Goal: Information Seeking & Learning: Learn about a topic

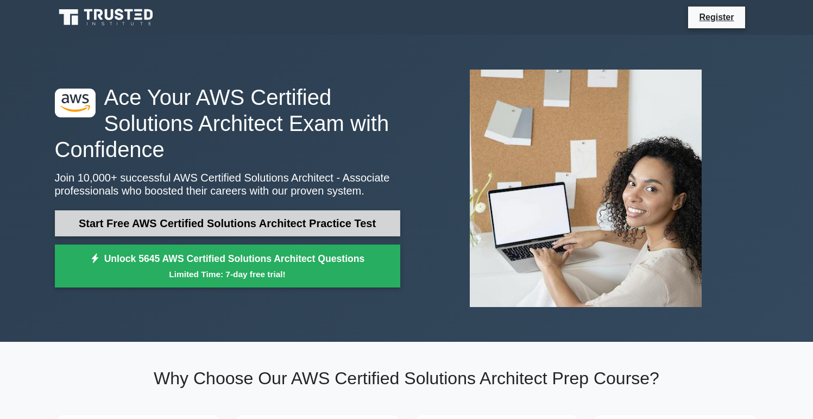
click at [297, 225] on link "Start Free AWS Certified Solutions Architect Practice Test" at bounding box center [227, 223] width 345 height 26
click at [192, 221] on link "Start Free AWS Certified Solutions Architect Practice Test" at bounding box center [227, 223] width 345 height 26
click at [141, 222] on link "Start Free AWS Certified Solutions Architect Practice Test" at bounding box center [227, 223] width 345 height 26
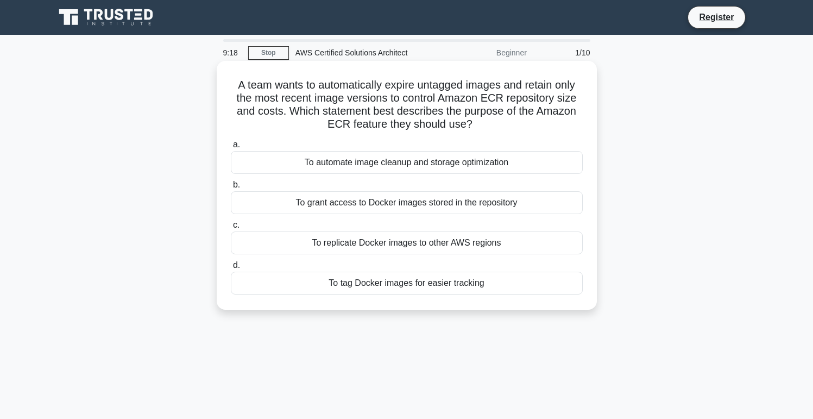
click at [455, 284] on div "To tag Docker images for easier tracking" at bounding box center [407, 283] width 352 height 23
click at [231, 269] on input "d. To tag Docker images for easier tracking" at bounding box center [231, 265] width 0 height 7
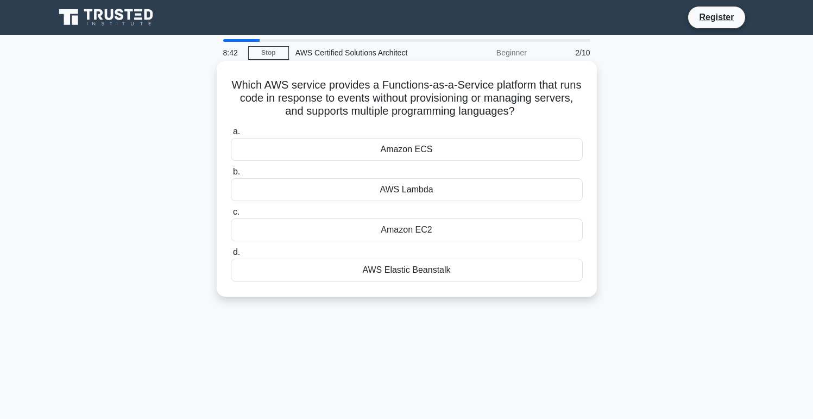
drag, startPoint x: 532, startPoint y: 113, endPoint x: 216, endPoint y: 84, distance: 317.5
click at [217, 84] on div "Which AWS service provides a Functions-as-a-Service platform that runs code in …" at bounding box center [407, 179] width 380 height 236
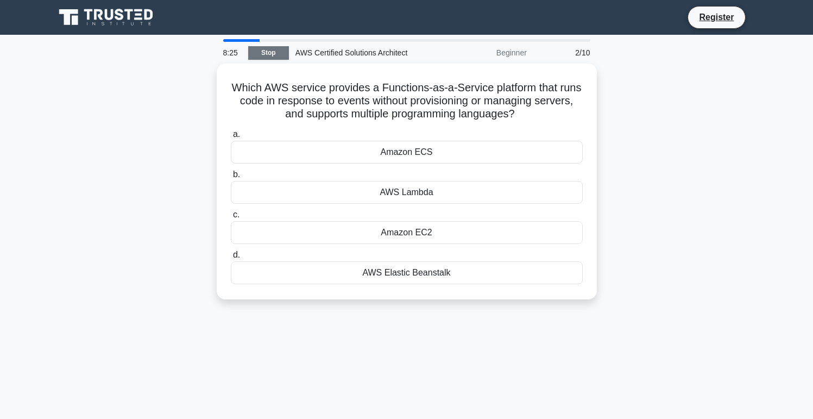
click at [261, 48] on link "Stop" at bounding box center [268, 53] width 41 height 14
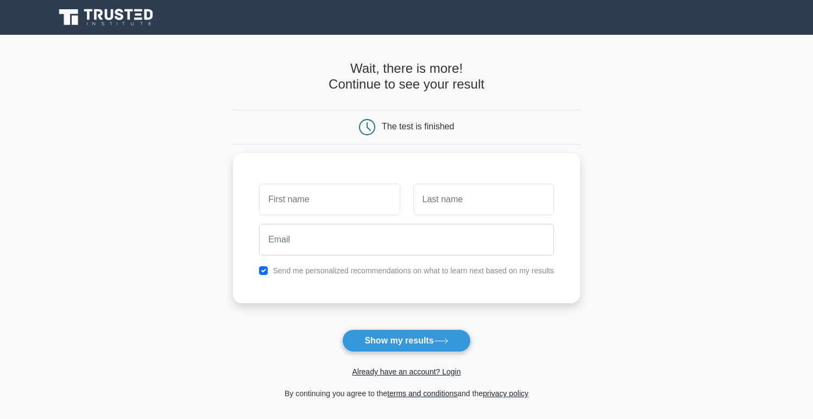
click at [122, 16] on icon at bounding box center [119, 14] width 9 height 11
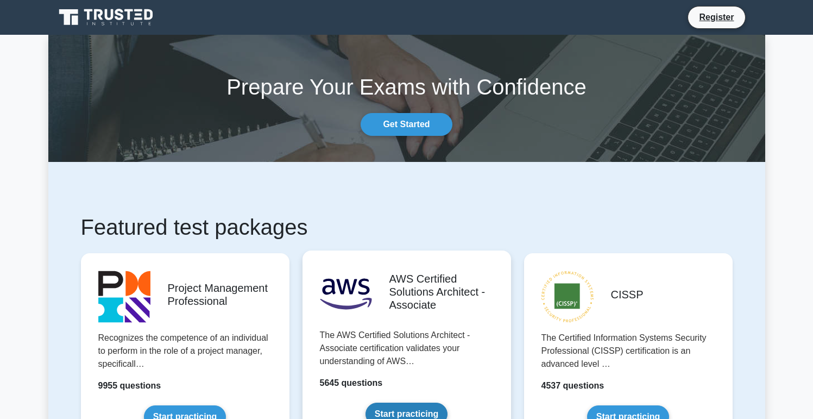
click at [423, 402] on link "Start practicing" at bounding box center [407, 413] width 82 height 23
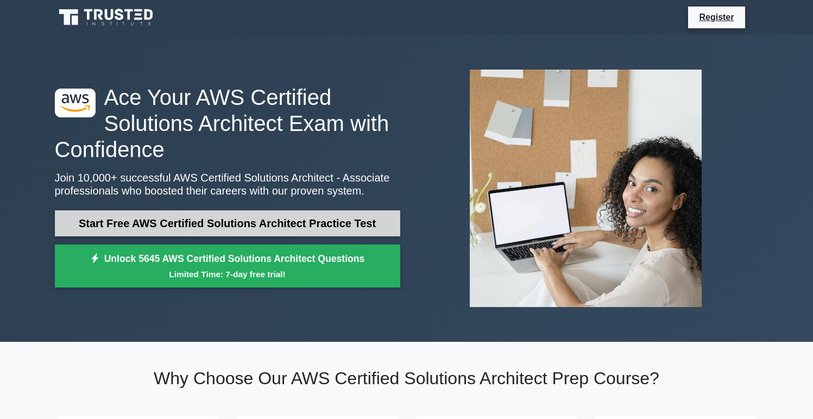
click at [300, 224] on link "Start Free AWS Certified Solutions Architect Practice Test" at bounding box center [227, 223] width 345 height 26
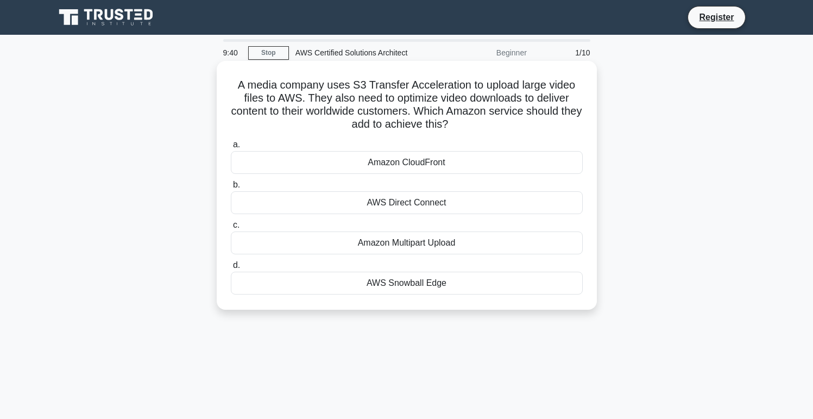
click at [390, 165] on div "Amazon CloudFront" at bounding box center [407, 162] width 352 height 23
click at [231, 148] on input "a. Amazon CloudFront" at bounding box center [231, 144] width 0 height 7
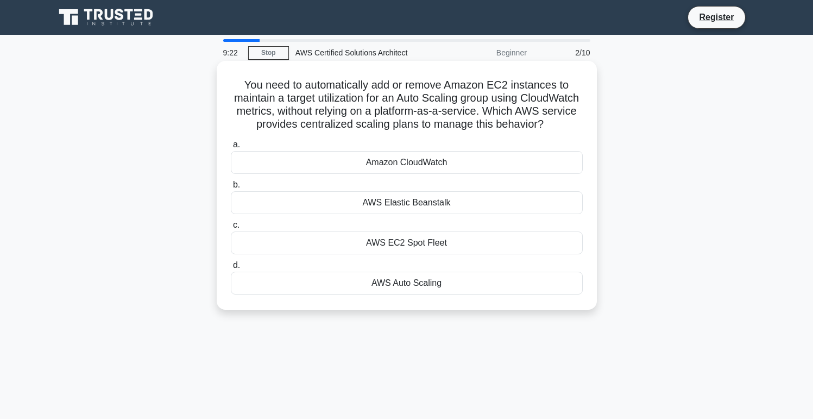
click at [402, 285] on div "AWS Auto Scaling" at bounding box center [407, 283] width 352 height 23
click at [231, 269] on input "d. AWS Auto Scaling" at bounding box center [231, 265] width 0 height 7
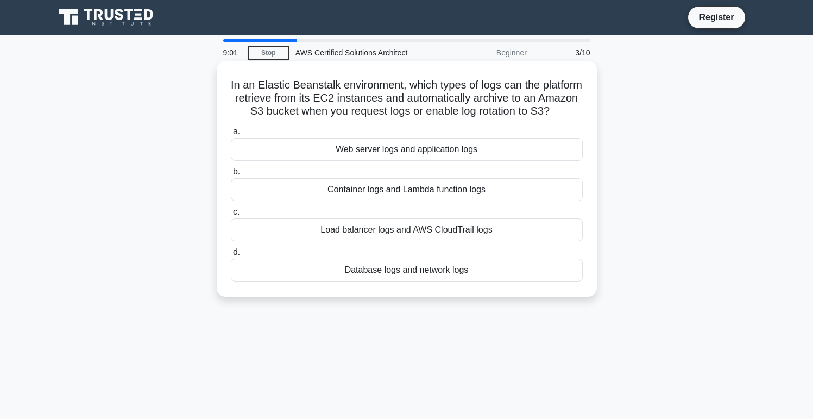
drag, startPoint x: 557, startPoint y: 112, endPoint x: 219, endPoint y: 81, distance: 339.3
click at [219, 81] on div "In an Elastic Beanstalk environment, which types of logs can the platform retri…" at bounding box center [407, 179] width 380 height 236
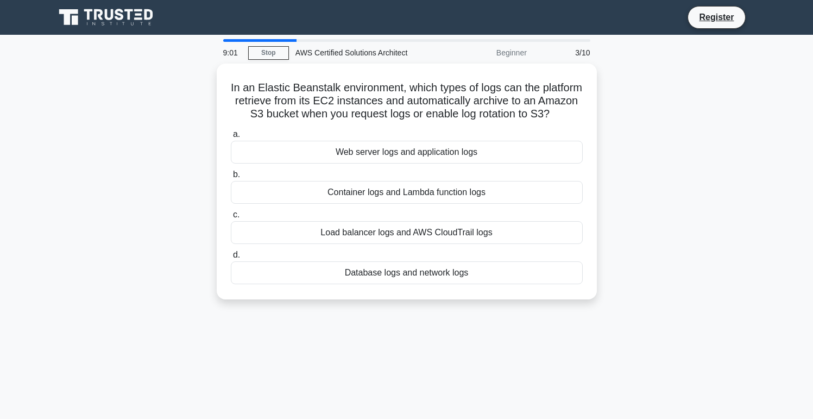
copy h5 "In an Elastic Beanstalk environment, which types of logs can the platform retri…"
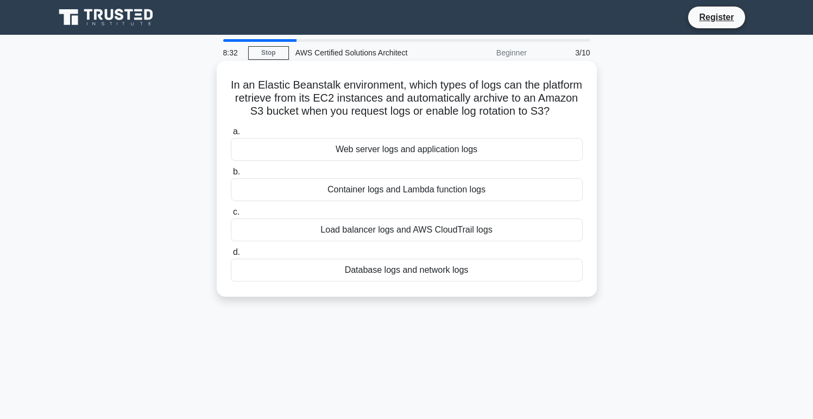
click at [408, 148] on div "Web server logs and application logs" at bounding box center [407, 149] width 352 height 23
click at [231, 135] on input "a. Web server logs and application logs" at bounding box center [231, 131] width 0 height 7
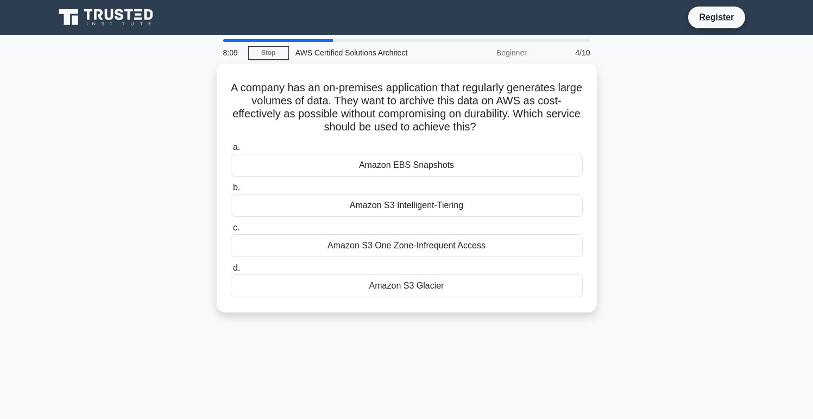
drag, startPoint x: 486, startPoint y: 126, endPoint x: 187, endPoint y: 79, distance: 302.9
click at [187, 79] on div "A company has an on-premises application that regularly generates large volumes…" at bounding box center [406, 195] width 717 height 262
copy h5 "A company has an on-premises application that regularly generates large volumes…"
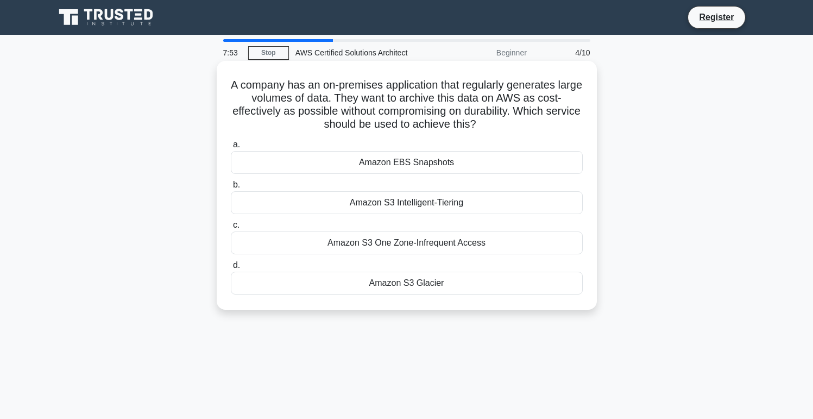
click at [442, 291] on div "Amazon S3 Glacier" at bounding box center [407, 283] width 352 height 23
click at [231, 269] on input "d. Amazon S3 Glacier" at bounding box center [231, 265] width 0 height 7
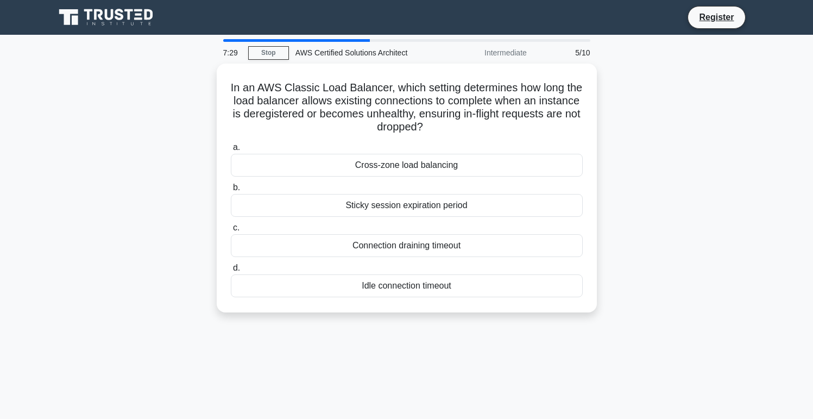
drag, startPoint x: 424, startPoint y: 129, endPoint x: 215, endPoint y: 81, distance: 214.4
click at [215, 81] on div "In an AWS Classic Load Balancer, which setting determines how long the load bal…" at bounding box center [406, 195] width 717 height 262
copy h5 "In an AWS Classic Load Balancer, which setting determines how long the load bal…"
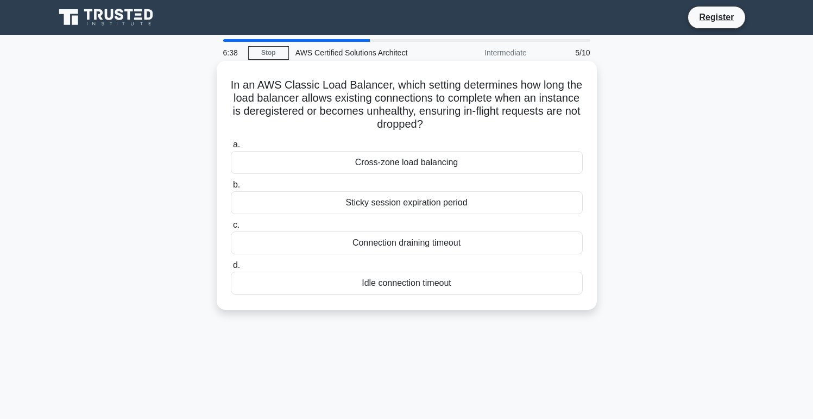
click at [418, 240] on div "Connection draining timeout" at bounding box center [407, 242] width 352 height 23
click at [231, 229] on input "c. Connection draining timeout" at bounding box center [231, 225] width 0 height 7
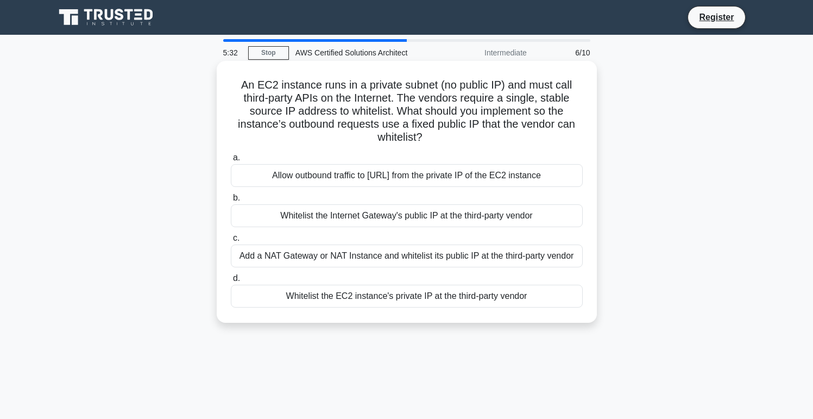
click at [385, 259] on div "Add a NAT Gateway or NAT Instance and whitelist its public IP at the third-part…" at bounding box center [407, 255] width 352 height 23
click at [231, 242] on input "c. Add a NAT Gateway or NAT Instance and whitelist its public IP at the third-p…" at bounding box center [231, 238] width 0 height 7
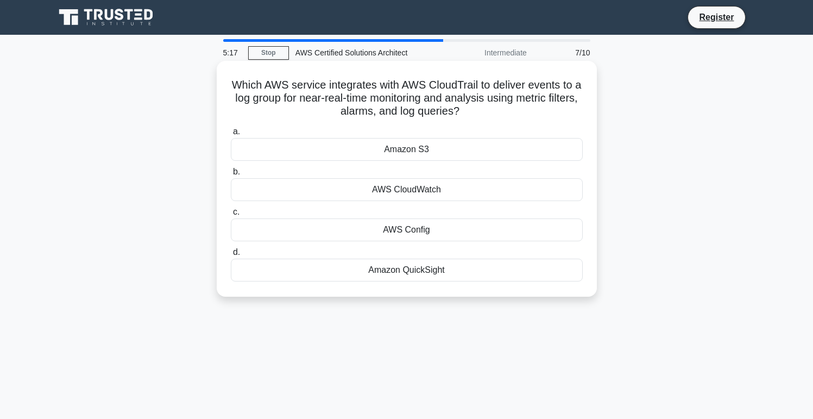
click at [404, 190] on div "AWS CloudWatch" at bounding box center [407, 189] width 352 height 23
click at [231, 175] on input "b. AWS CloudWatch" at bounding box center [231, 171] width 0 height 7
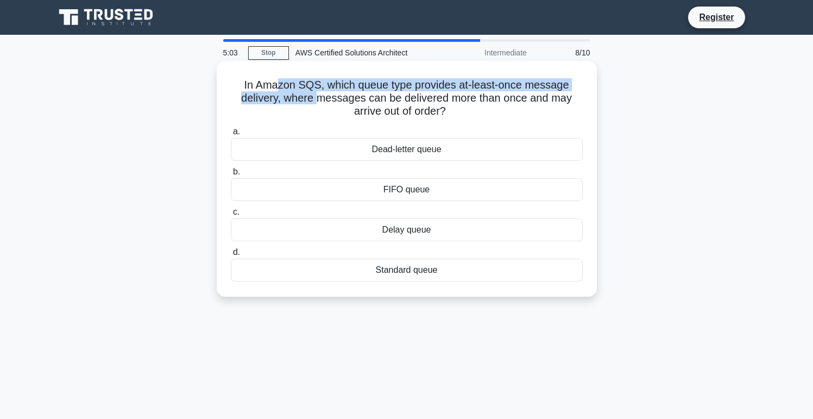
click at [252, 88] on h5 "In Amazon SQS, which queue type provides at-least-once message delivery, where …" at bounding box center [407, 98] width 354 height 40
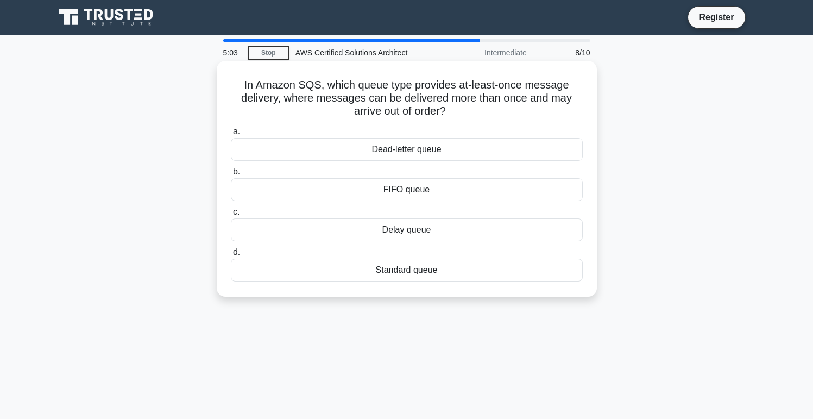
click at [232, 82] on h5 "In Amazon SQS, which queue type provides at-least-once message delivery, where …" at bounding box center [407, 98] width 354 height 40
drag, startPoint x: 454, startPoint y: 110, endPoint x: 229, endPoint y: 77, distance: 227.2
click at [229, 77] on div "In Amazon SQS, which queue type provides at-least-once message delivery, where …" at bounding box center [407, 178] width 372 height 227
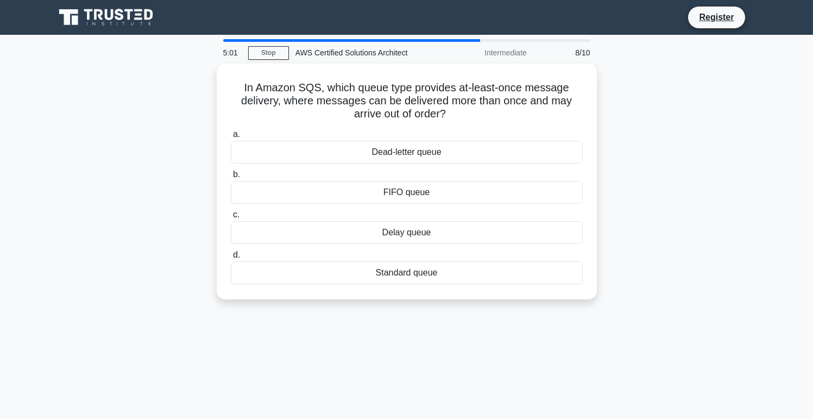
copy h5 "In Amazon SQS, which queue type provides at-least-once message delivery, where …"
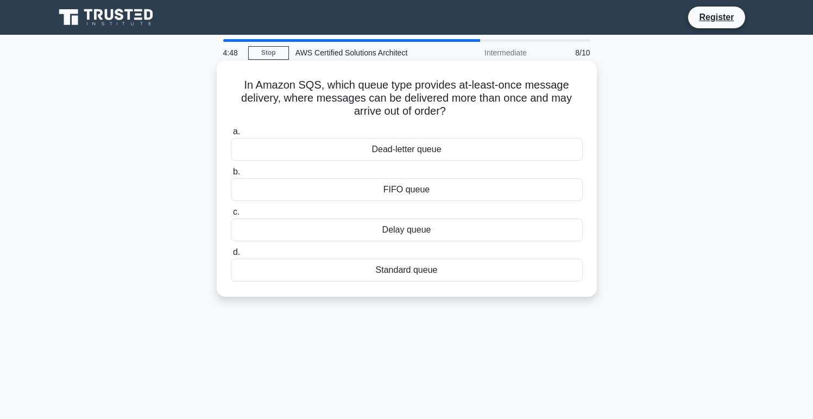
click at [386, 272] on div "Standard queue" at bounding box center [407, 270] width 352 height 23
click at [231, 256] on input "d. Standard queue" at bounding box center [231, 252] width 0 height 7
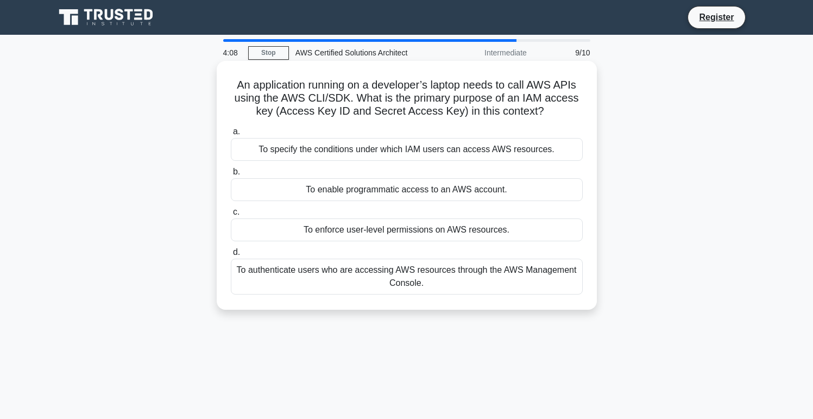
drag, startPoint x: 550, startPoint y: 111, endPoint x: 238, endPoint y: 84, distance: 313.0
click at [238, 84] on h5 "An application running on a developer’s laptop needs to call AWS APIs using the…" at bounding box center [407, 98] width 354 height 40
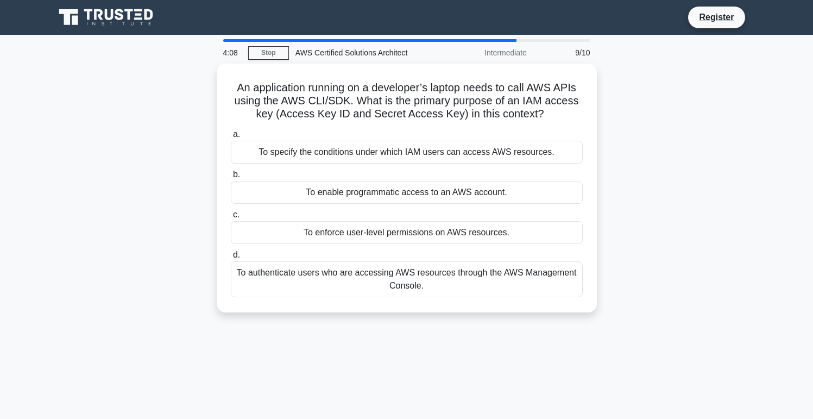
copy h5 "An application running on a developer’s laptop needs to call AWS APIs using the…"
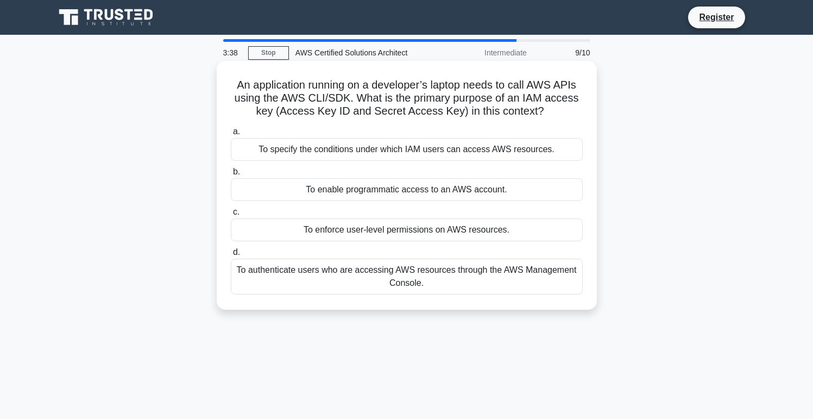
click at [272, 98] on h5 "An application running on a developer’s laptop needs to call AWS APIs using the…" at bounding box center [407, 98] width 354 height 40
click at [392, 191] on div "To enable programmatic access to an AWS account." at bounding box center [407, 189] width 352 height 23
click at [231, 175] on input "b. To enable programmatic access to an AWS account." at bounding box center [231, 171] width 0 height 7
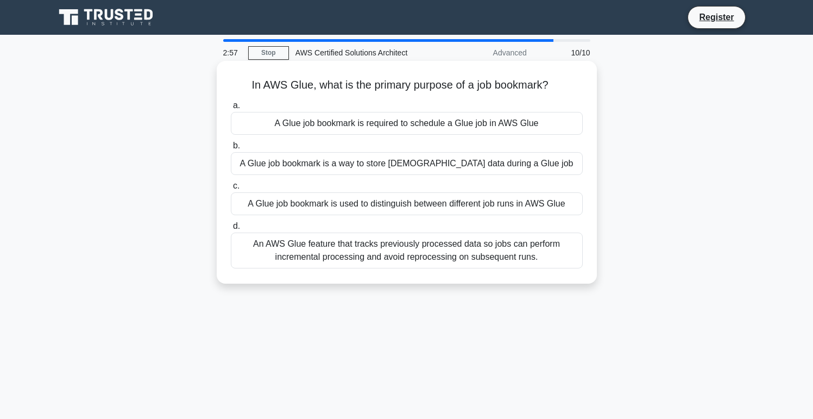
drag, startPoint x: 556, startPoint y: 87, endPoint x: 242, endPoint y: 84, distance: 314.5
click at [242, 84] on h5 "In AWS Glue, what is the primary purpose of a job bookmark? .spinner_0XTQ{trans…" at bounding box center [407, 85] width 354 height 14
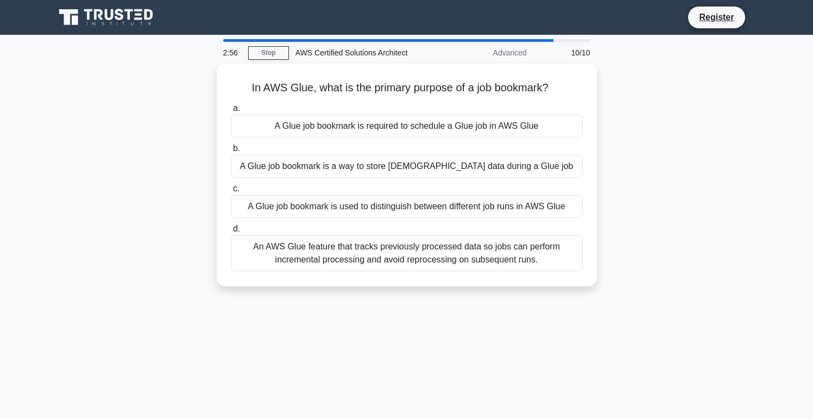
copy h5 "In AWS Glue, what is the primary purpose of a job bookmark?"
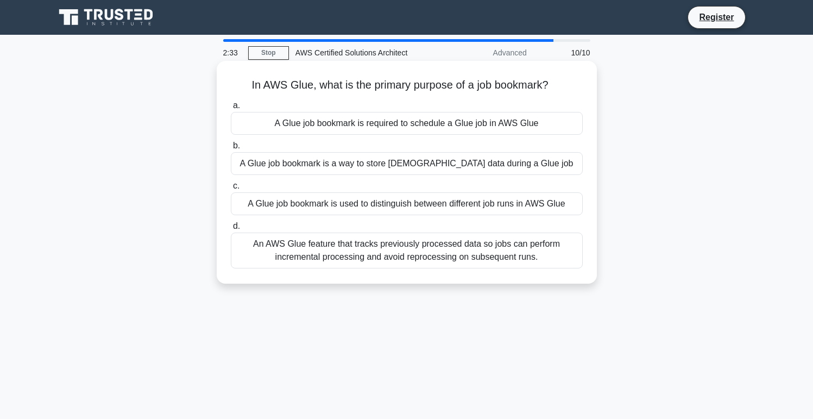
click at [414, 261] on div "An AWS Glue feature that tracks previously processed data so jobs can perform i…" at bounding box center [407, 250] width 352 height 36
click at [231, 230] on input "d. An AWS Glue feature that tracks previously processed data so jobs can perfor…" at bounding box center [231, 226] width 0 height 7
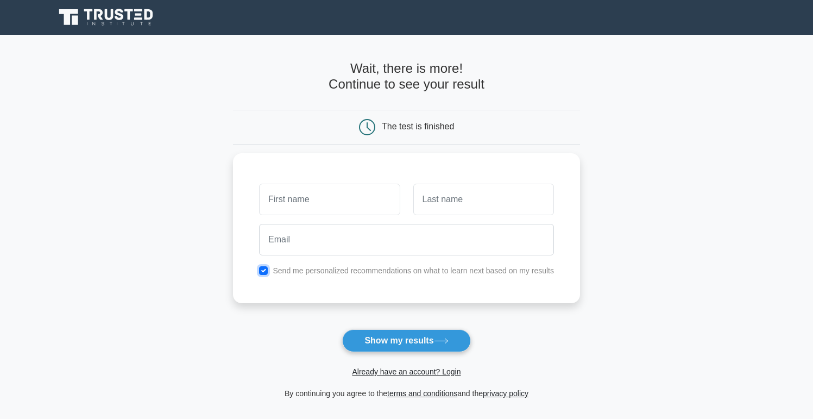
drag, startPoint x: 265, startPoint y: 268, endPoint x: 317, endPoint y: 301, distance: 61.8
click at [265, 268] on input "checkbox" at bounding box center [263, 270] width 9 height 9
checkbox input "false"
click at [435, 337] on button "Show my results" at bounding box center [406, 340] width 128 height 23
click at [719, 238] on main "Wait, there is more! Continue to see your result The test is finished and the" at bounding box center [406, 230] width 813 height 391
